Goal: Task Accomplishment & Management: Use online tool/utility

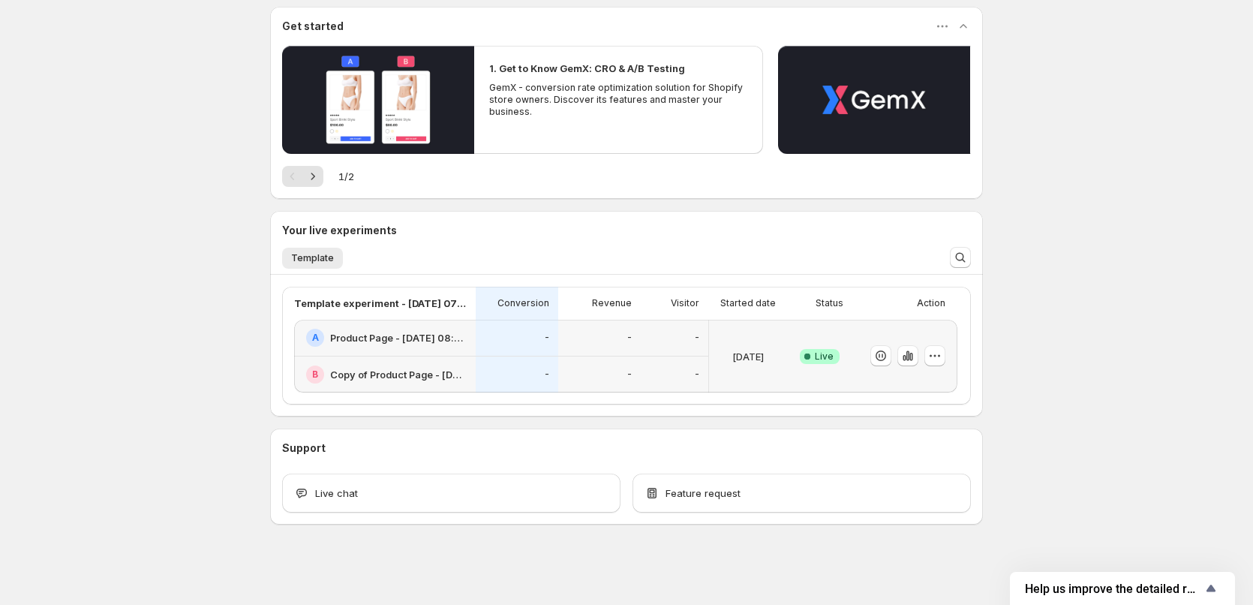
scroll to position [132, 0]
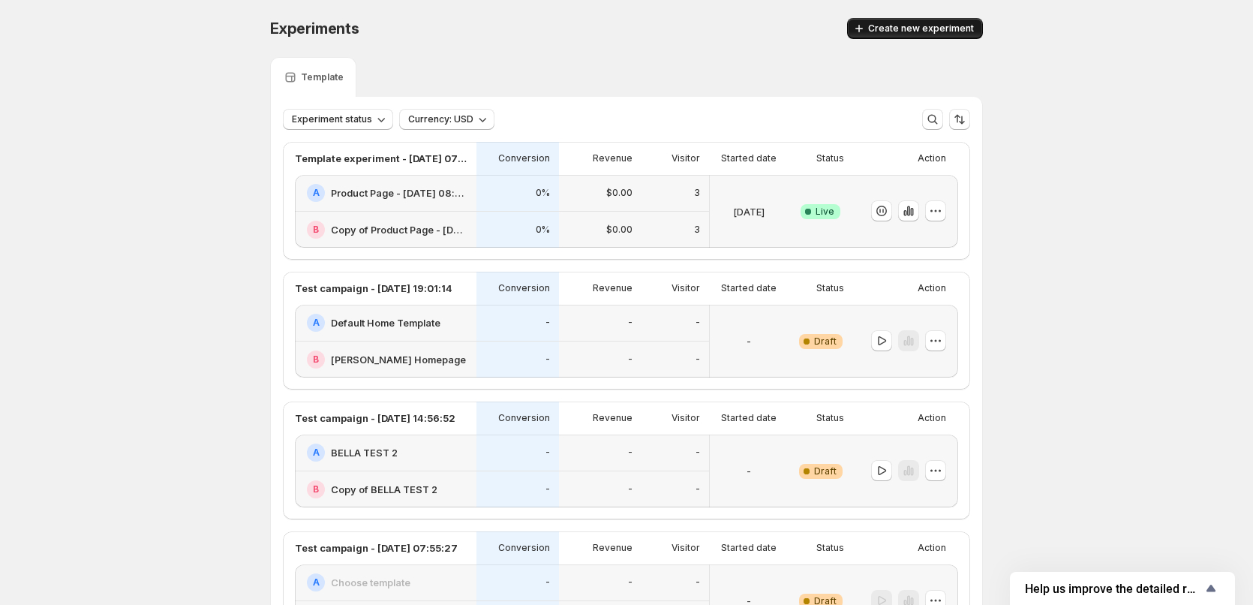
click at [920, 25] on span "Create new experiment" at bounding box center [921, 29] width 106 height 12
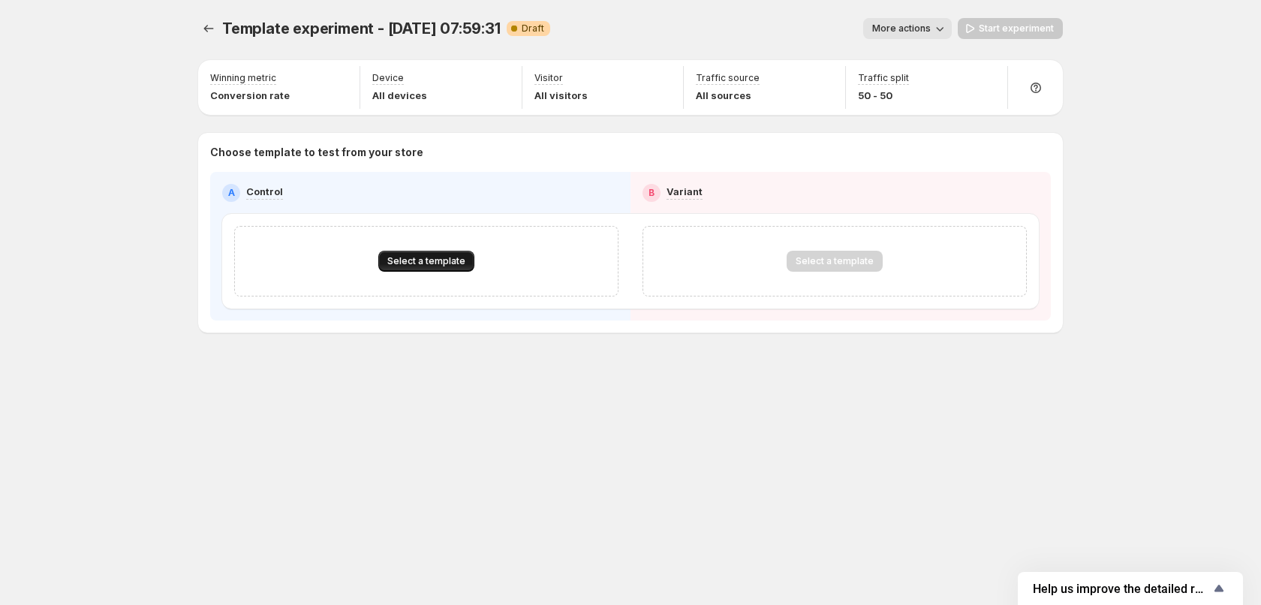
click at [434, 267] on button "Select a template" at bounding box center [426, 261] width 96 height 21
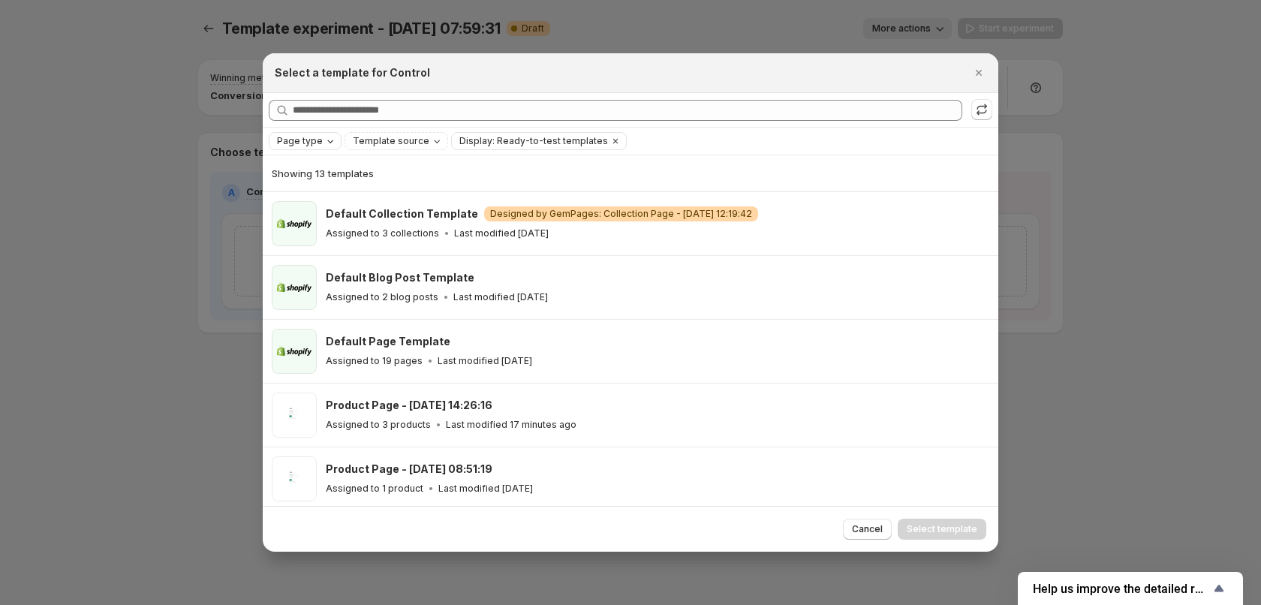
click at [329, 140] on div "Page type" at bounding box center [306, 141] width 62 height 15
click at [316, 190] on span "Home page" at bounding box center [324, 188] width 54 height 12
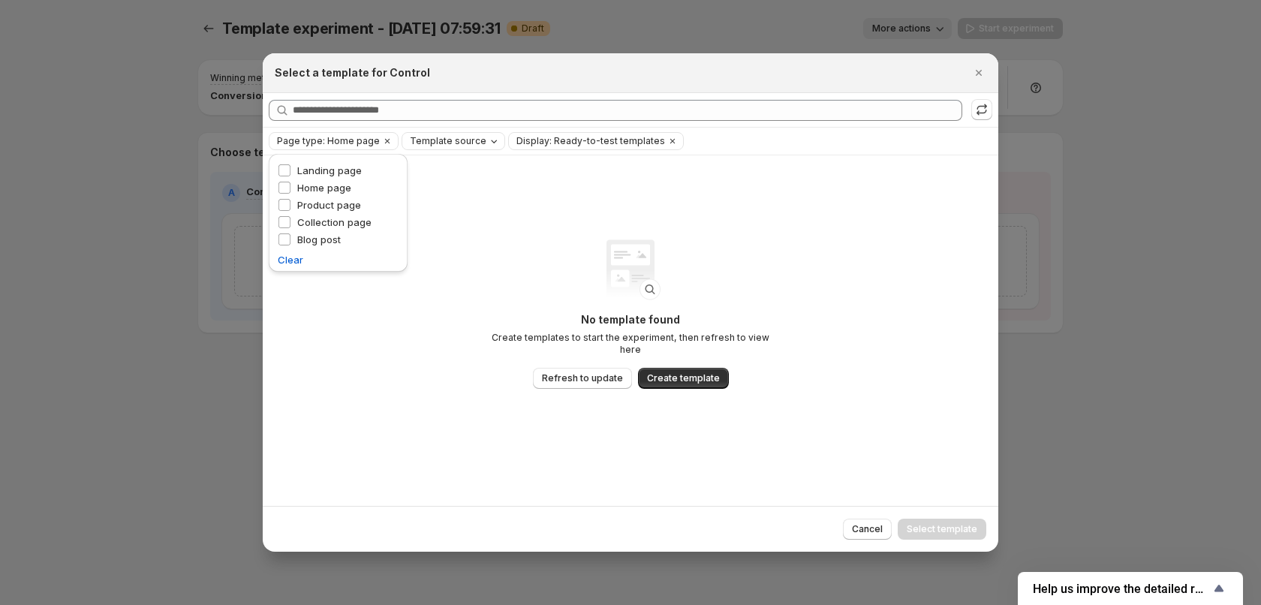
click at [446, 139] on span "Template source" at bounding box center [448, 141] width 77 height 12
click at [450, 186] on span "GemPages" at bounding box center [450, 188] width 51 height 12
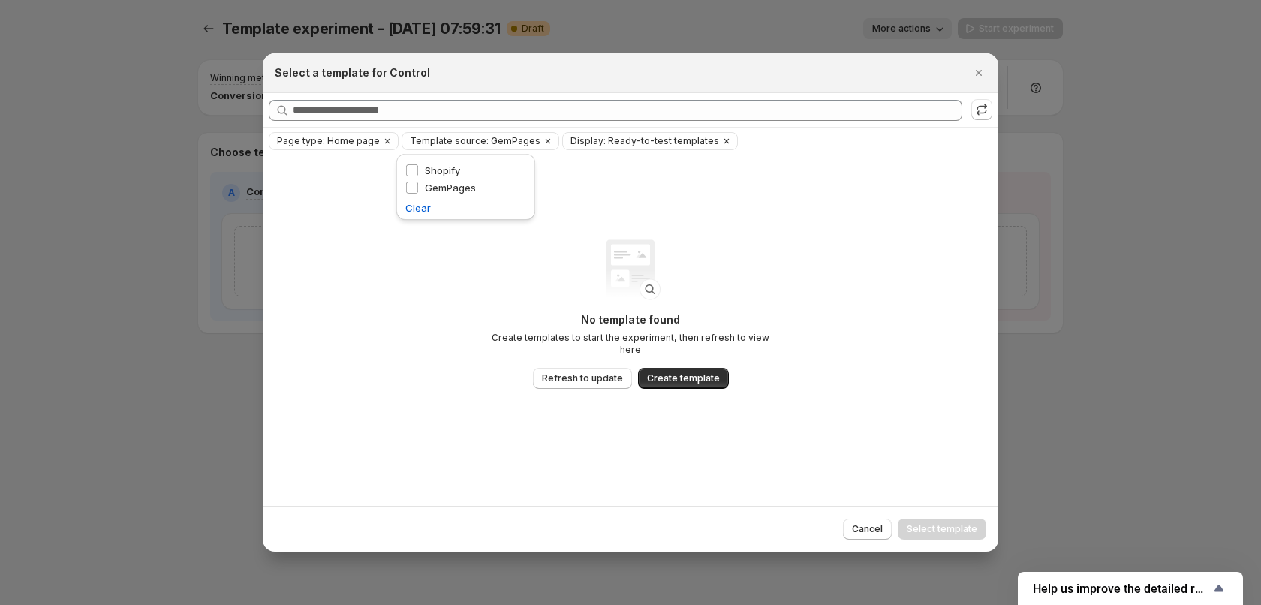
click at [596, 141] on span "Display: Ready-to-test templates" at bounding box center [644, 141] width 149 height 12
click at [720, 142] on icon "Clear" at bounding box center [726, 141] width 12 height 12
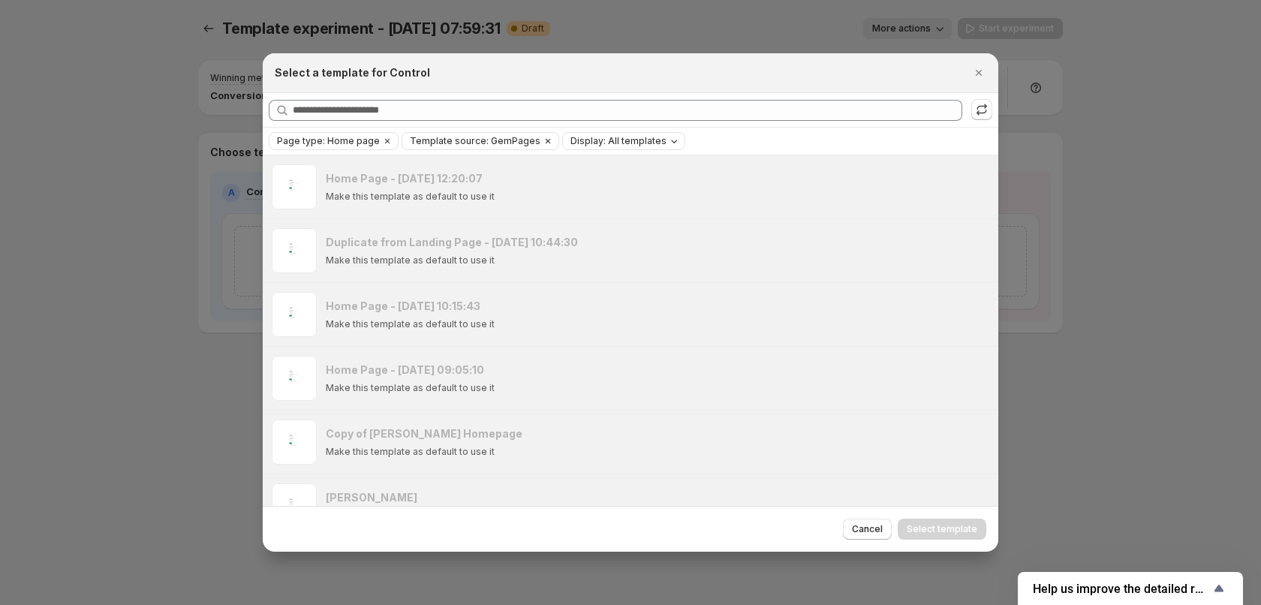
click at [542, 137] on icon "Clear" at bounding box center [548, 141] width 12 height 12
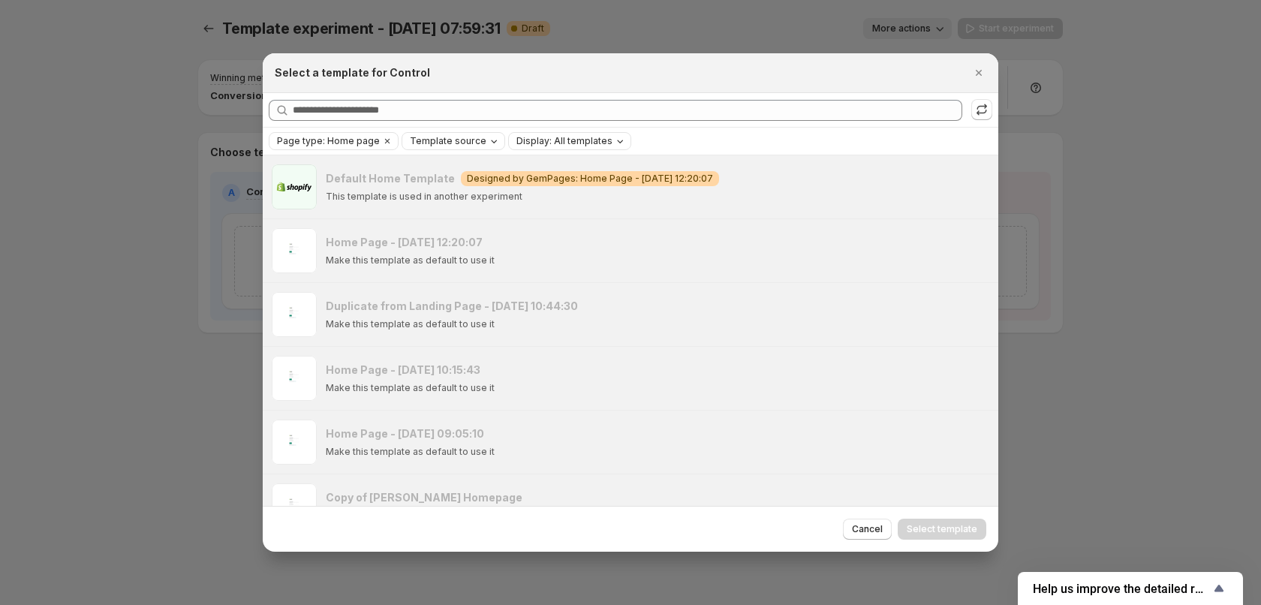
click at [459, 144] on span "Template source" at bounding box center [448, 141] width 77 height 12
click at [443, 188] on span "GemPages" at bounding box center [450, 188] width 51 height 12
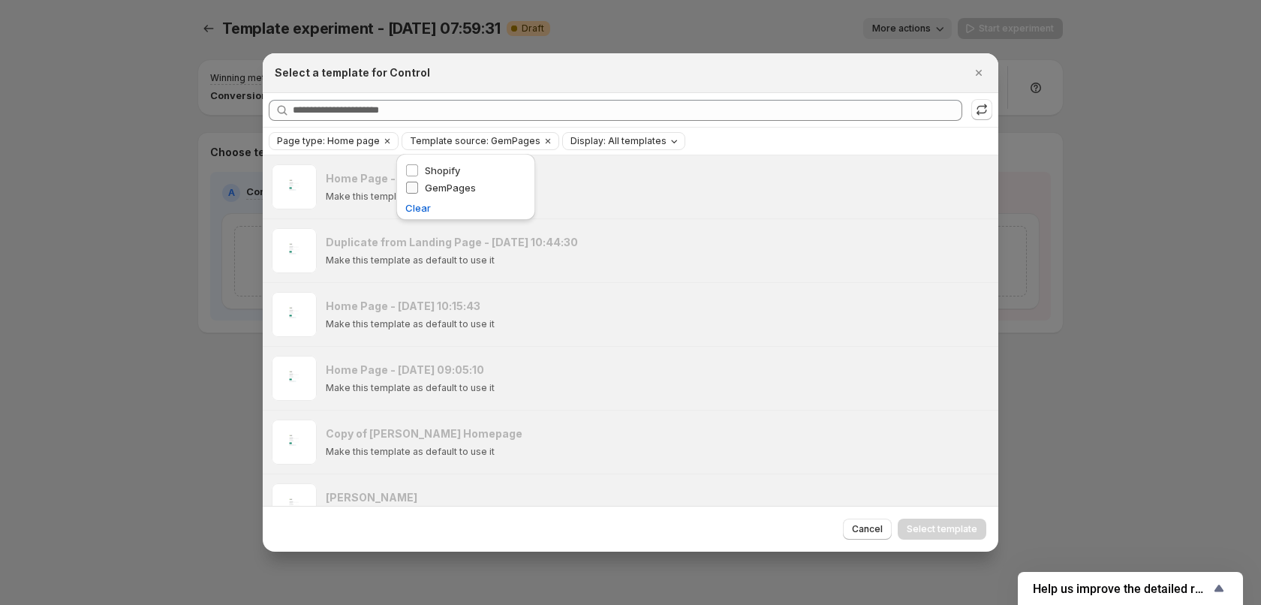
click at [443, 188] on span "GemPages" at bounding box center [450, 188] width 51 height 12
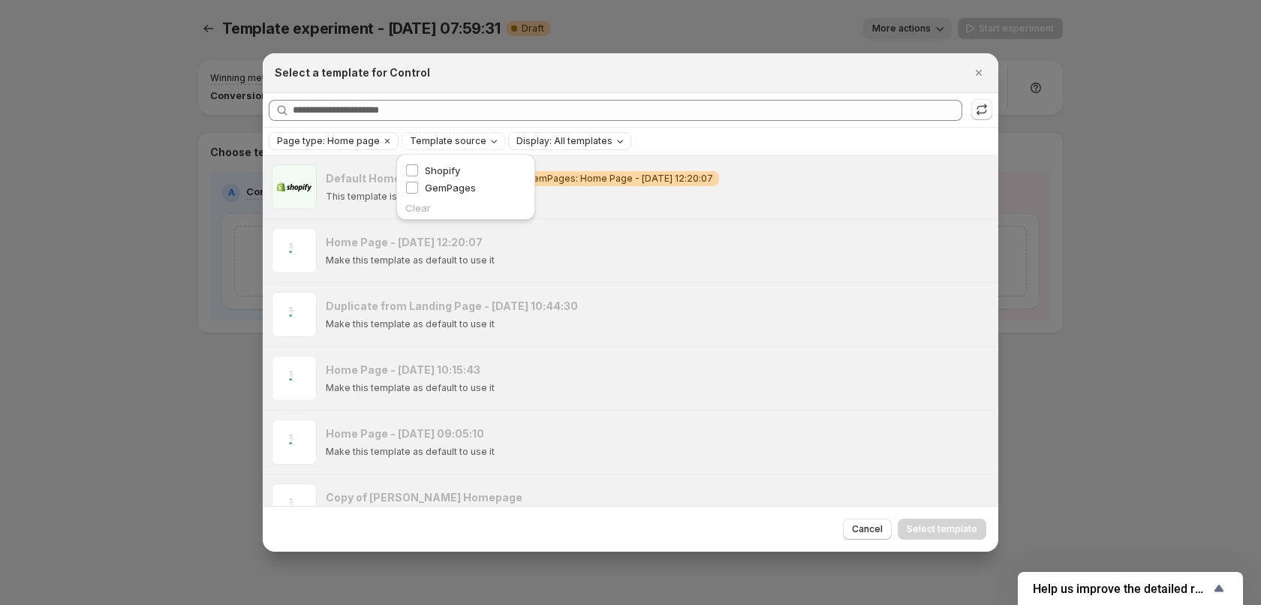
click at [647, 137] on div "Page type: Home page Template source Display: All templates Clear all" at bounding box center [630, 141] width 723 height 18
click at [441, 138] on span "Template source" at bounding box center [448, 141] width 77 height 12
click at [447, 186] on span "GemPages" at bounding box center [450, 188] width 51 height 12
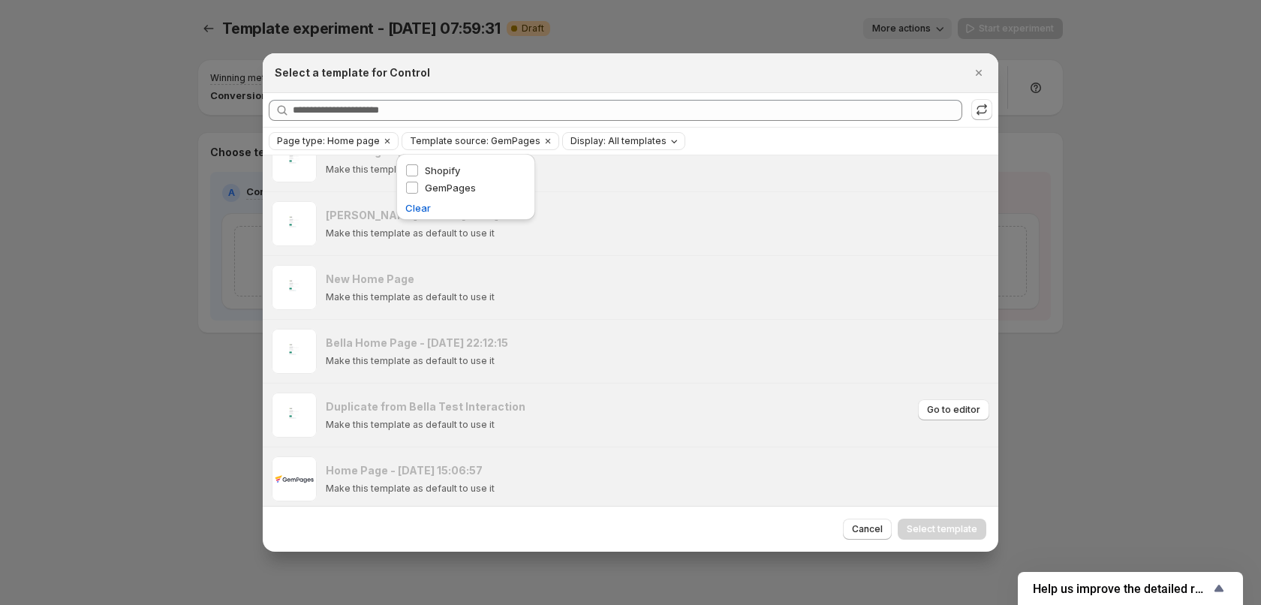
scroll to position [1244, 0]
click at [741, 140] on div "Page type: Home page Template source: GemPages Display: All templates Clear all" at bounding box center [630, 141] width 723 height 18
click at [623, 137] on span "Display: All templates" at bounding box center [618, 141] width 96 height 12
click at [708, 131] on div "Page type: Home page Template source: GemPages Display: All templates Clear all" at bounding box center [630, 141] width 735 height 27
click at [433, 137] on span "Template source: GemPages" at bounding box center [475, 141] width 131 height 12
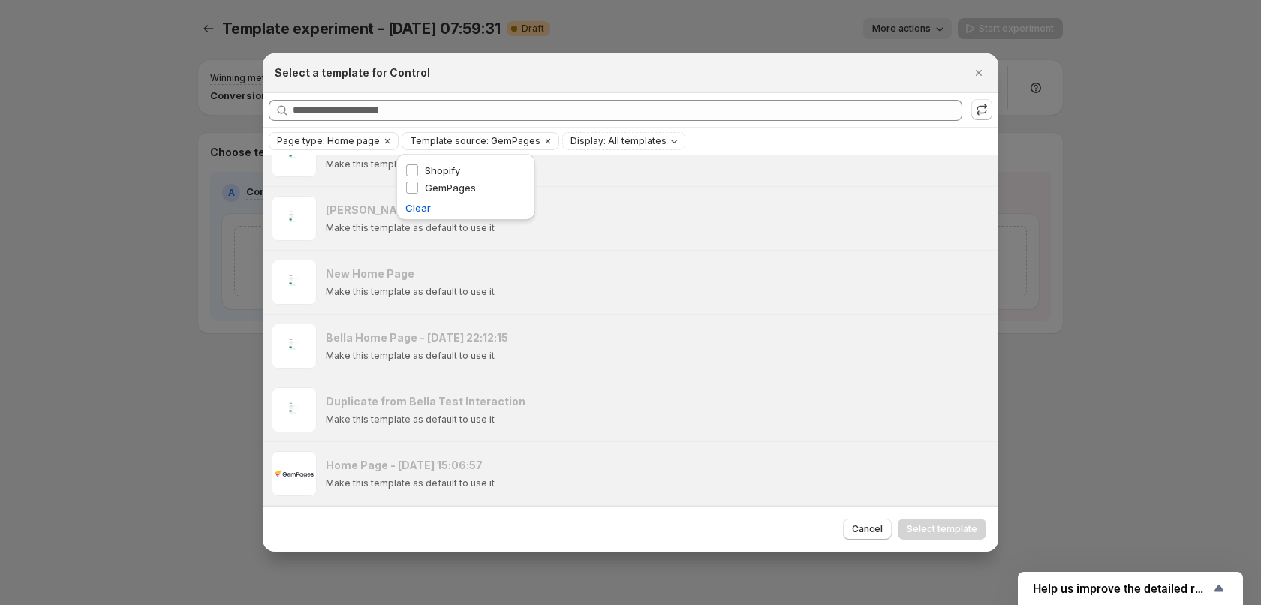
click at [712, 137] on div "Page type: Home page Template source: GemPages Display: All templates Clear all" at bounding box center [630, 141] width 723 height 18
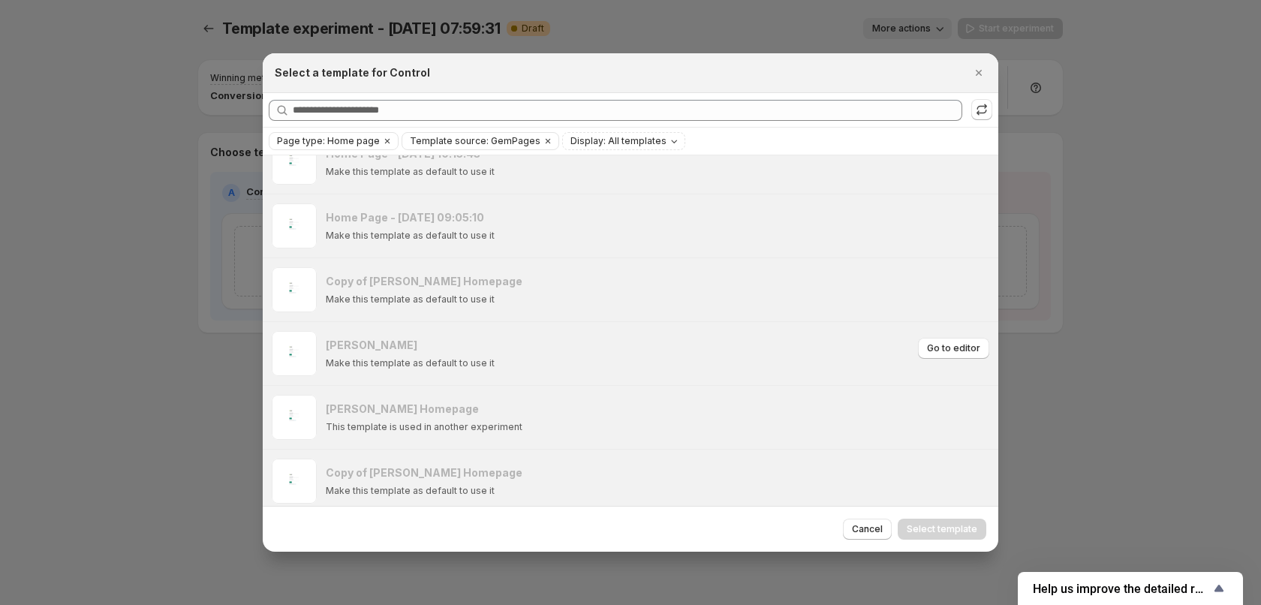
scroll to position [0, 0]
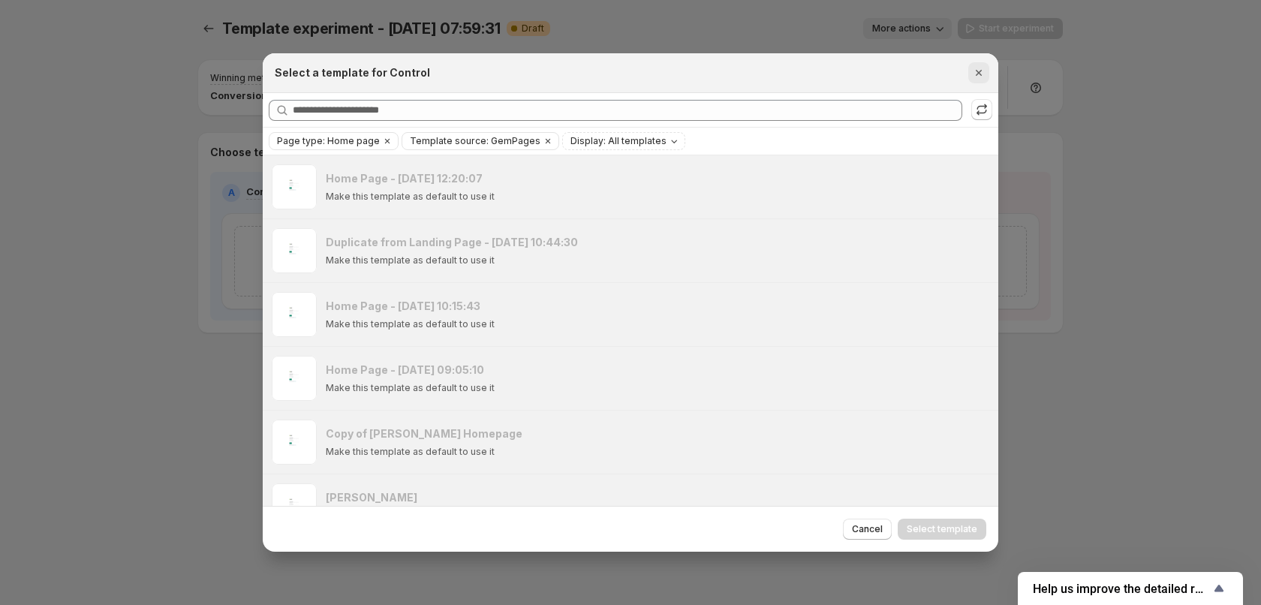
click at [978, 71] on icon "Close" at bounding box center [978, 72] width 15 height 15
